Goal: Task Accomplishment & Management: Use online tool/utility

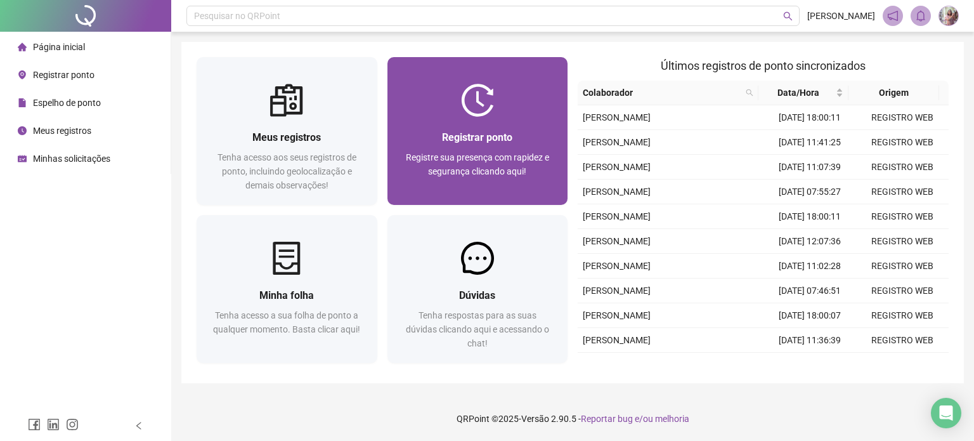
click at [433, 99] on div at bounding box center [477, 100] width 181 height 33
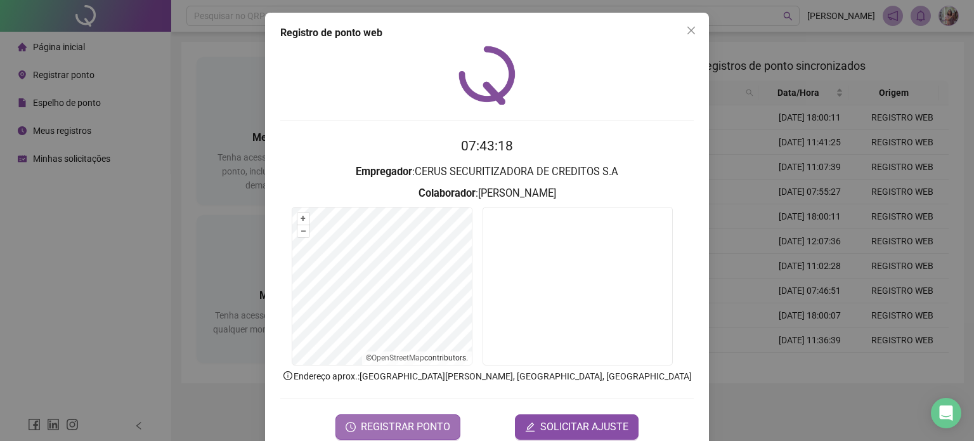
click at [373, 420] on span "REGISTRAR PONTO" at bounding box center [405, 426] width 89 height 15
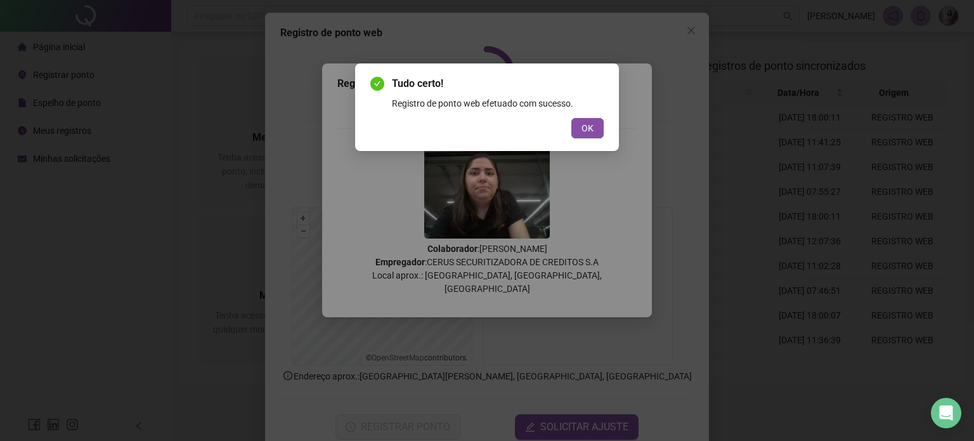
click at [583, 115] on div "Tudo certo! Registro de ponto web efetuado com sucesso. OK" at bounding box center [486, 107] width 233 height 62
click at [584, 126] on span "OK" at bounding box center [587, 128] width 12 height 14
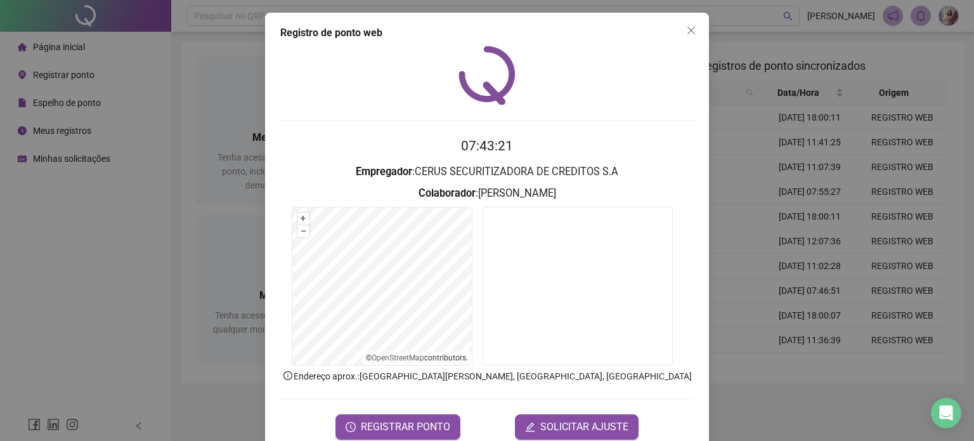
click at [674, 25] on div "Registro de ponto web" at bounding box center [486, 32] width 413 height 15
click at [694, 25] on span "Close" at bounding box center [691, 30] width 20 height 10
